Goal: Information Seeking & Learning: Learn about a topic

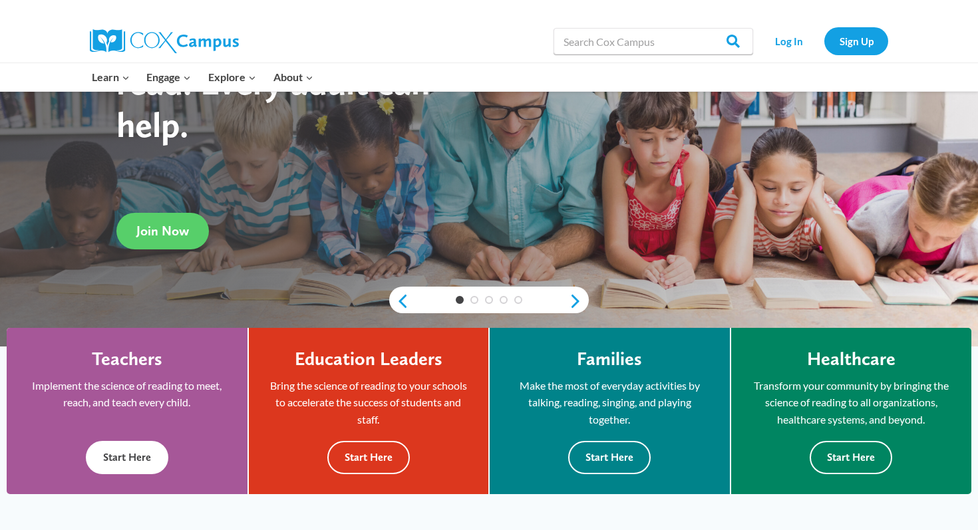
scroll to position [146, 0]
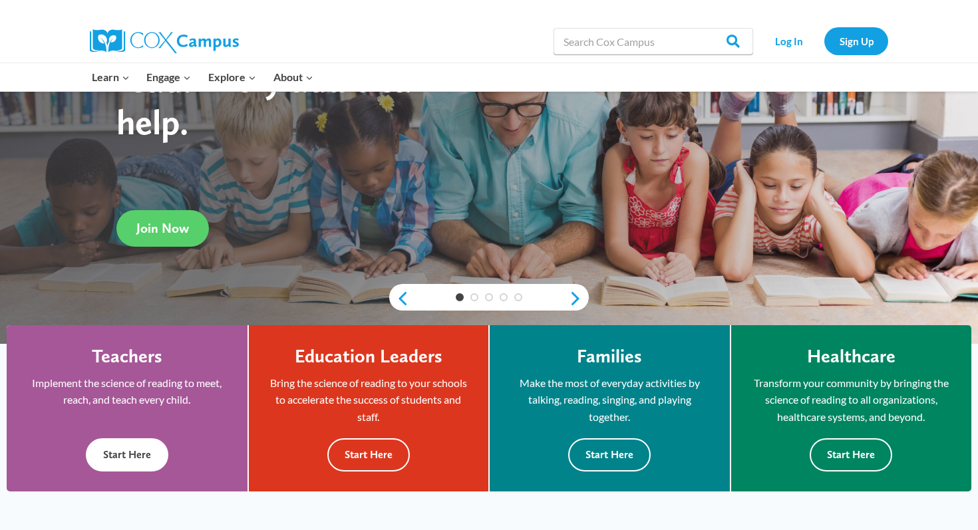
click at [126, 453] on button "Start Here" at bounding box center [127, 454] width 82 height 33
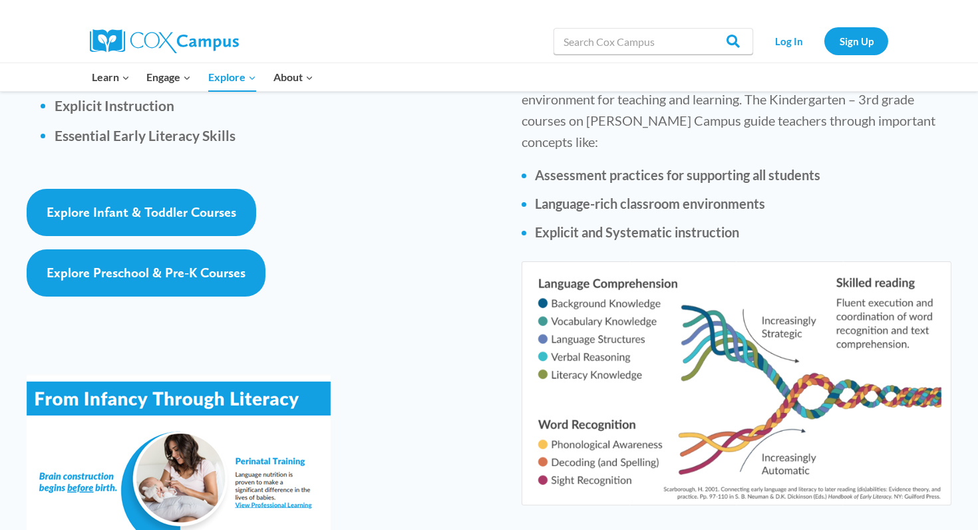
scroll to position [2053, 0]
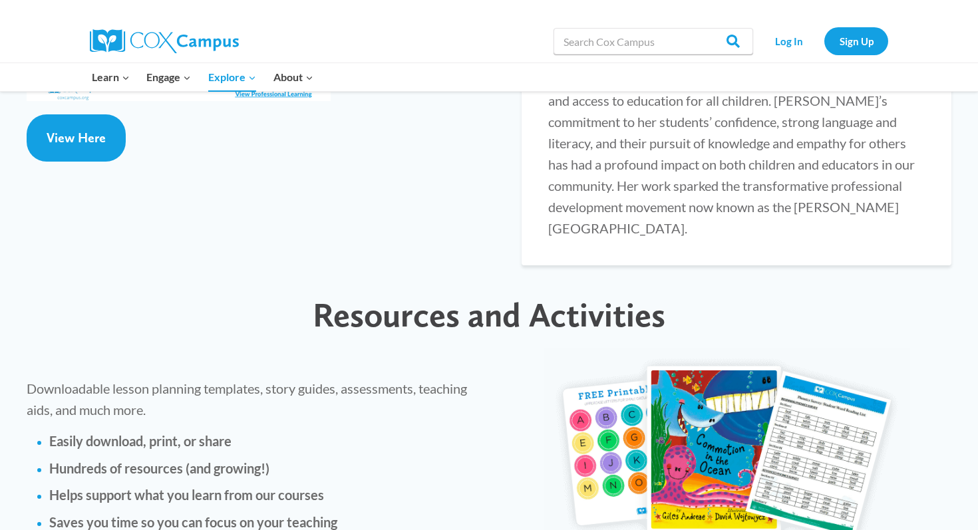
scroll to position [2715, 0]
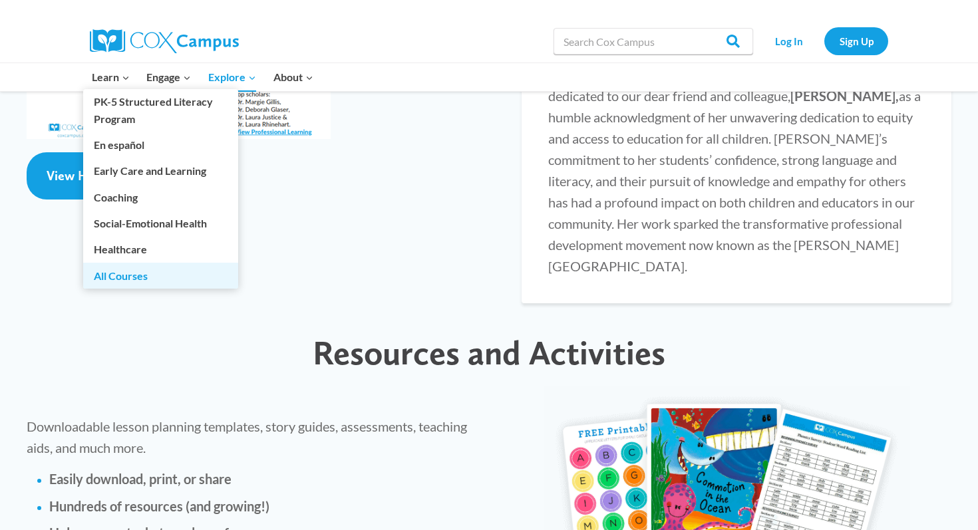
click at [137, 268] on link "All Courses" at bounding box center [160, 275] width 155 height 25
